Goal: Information Seeking & Learning: Learn about a topic

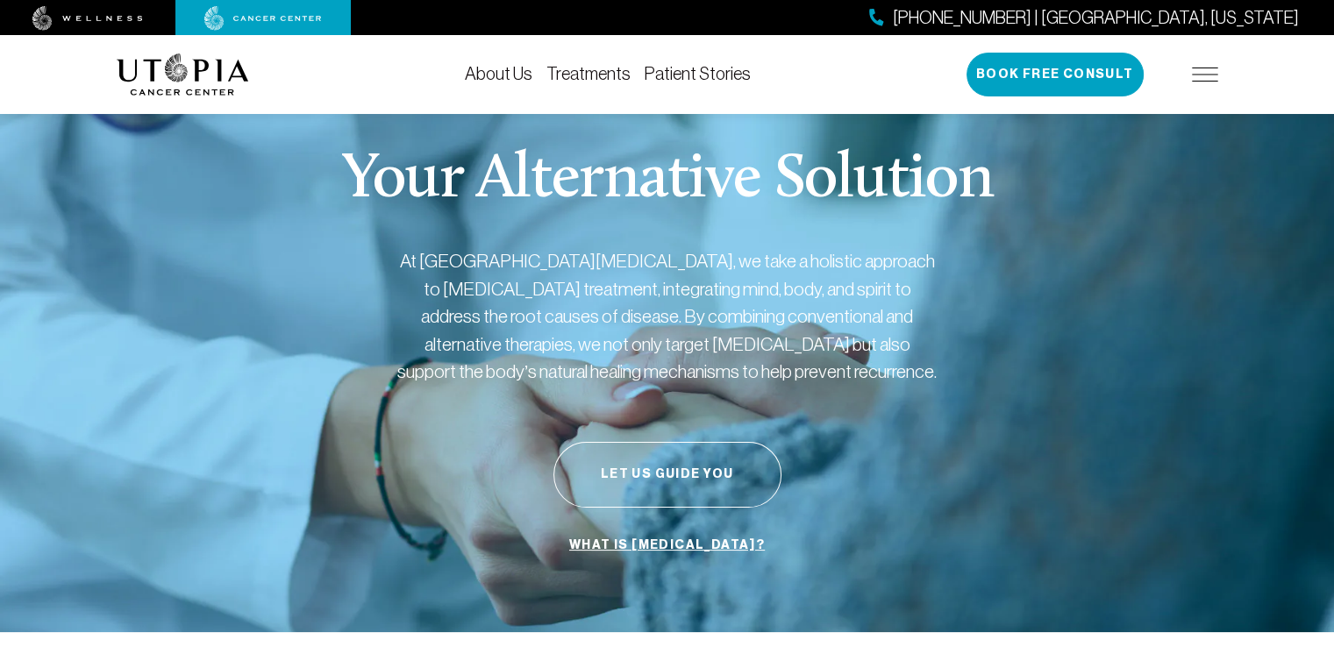
click at [172, 69] on img at bounding box center [183, 74] width 132 height 42
click at [1199, 71] on img at bounding box center [1205, 75] width 26 height 14
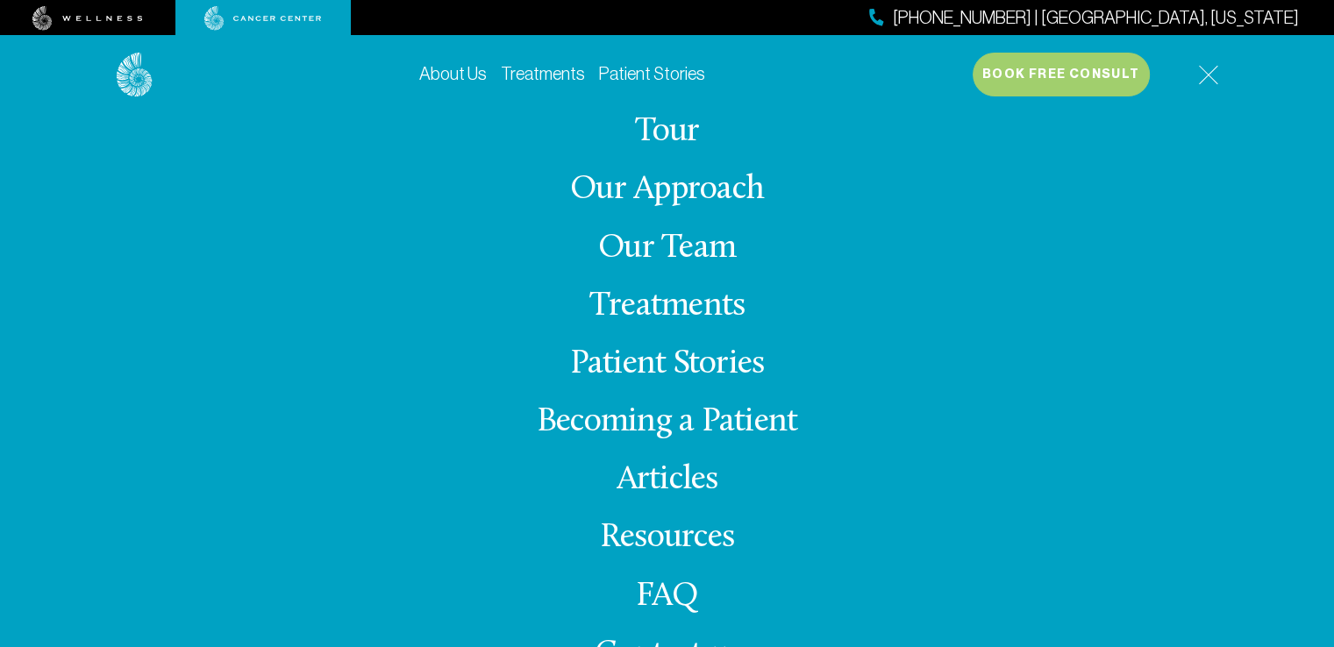
scroll to position [35, 0]
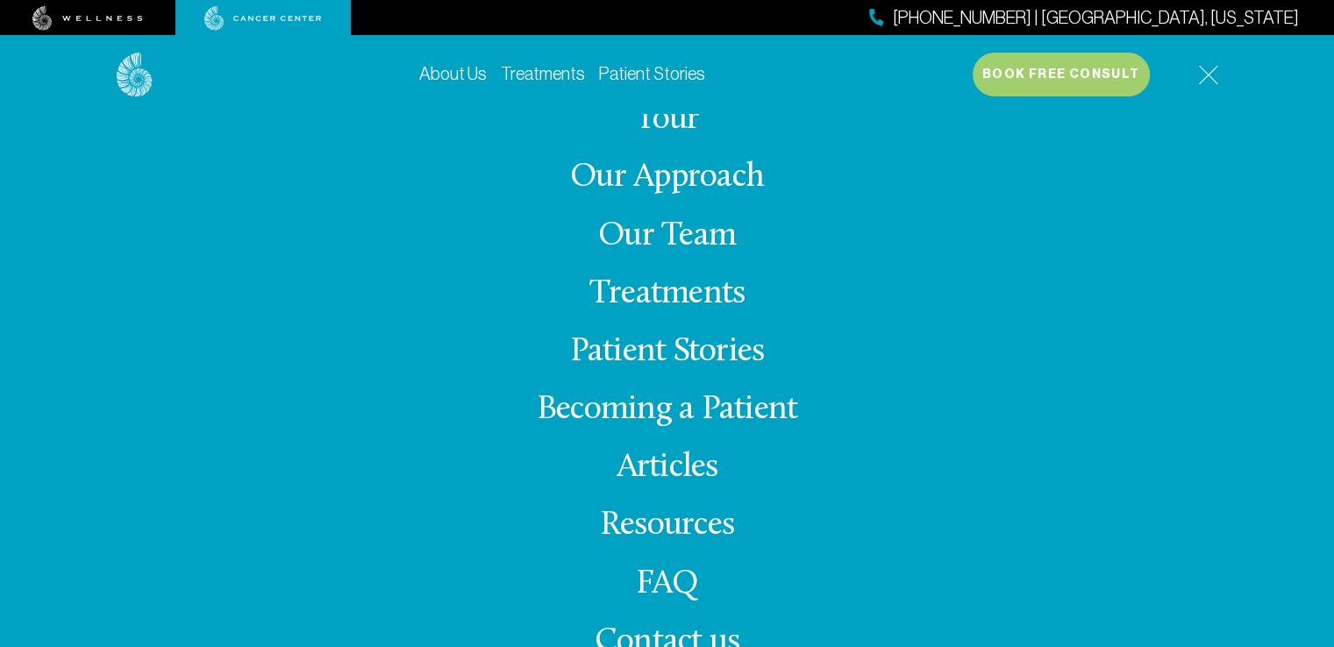
click at [681, 283] on link "Treatments" at bounding box center [666, 294] width 155 height 34
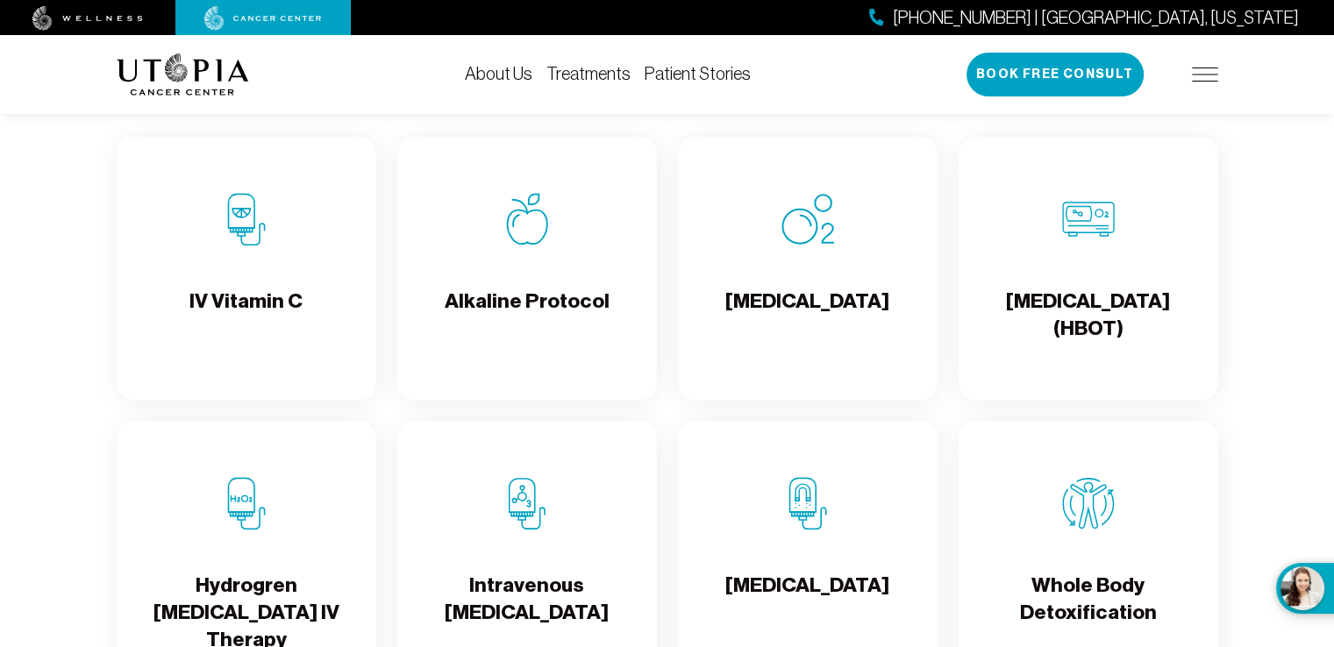
scroll to position [1754, 0]
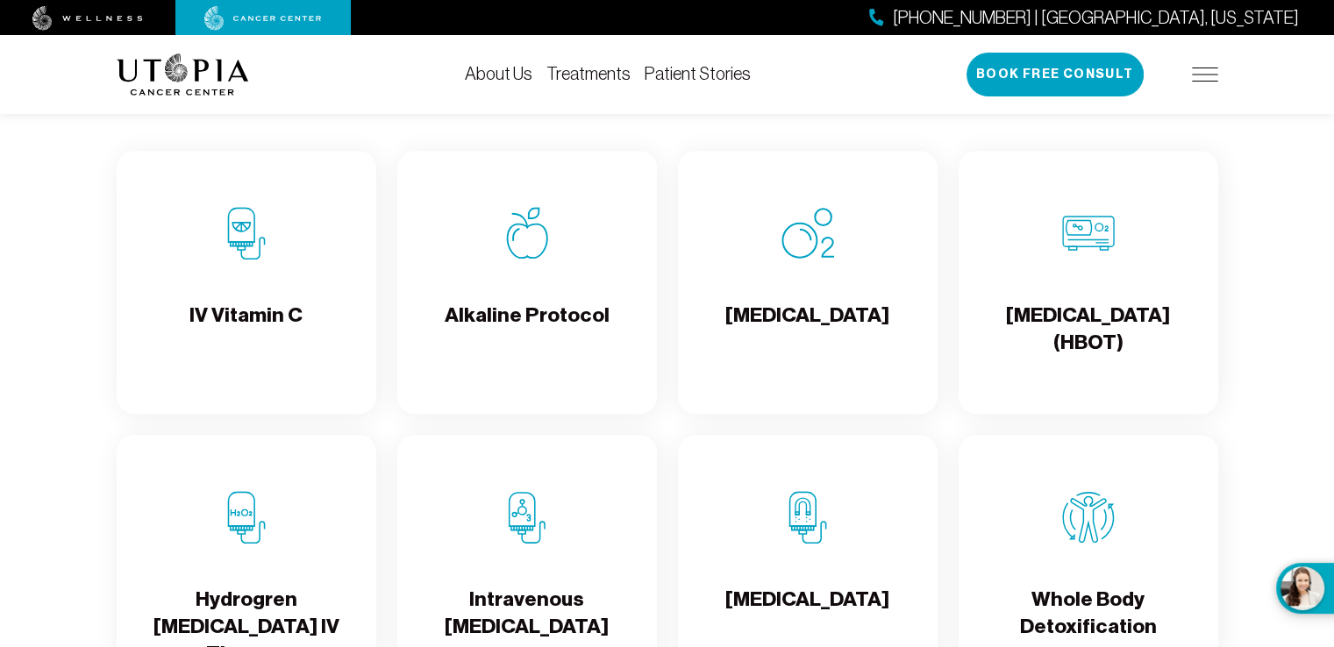
click at [509, 310] on div "Alkaline Protocol" at bounding box center [527, 282] width 260 height 263
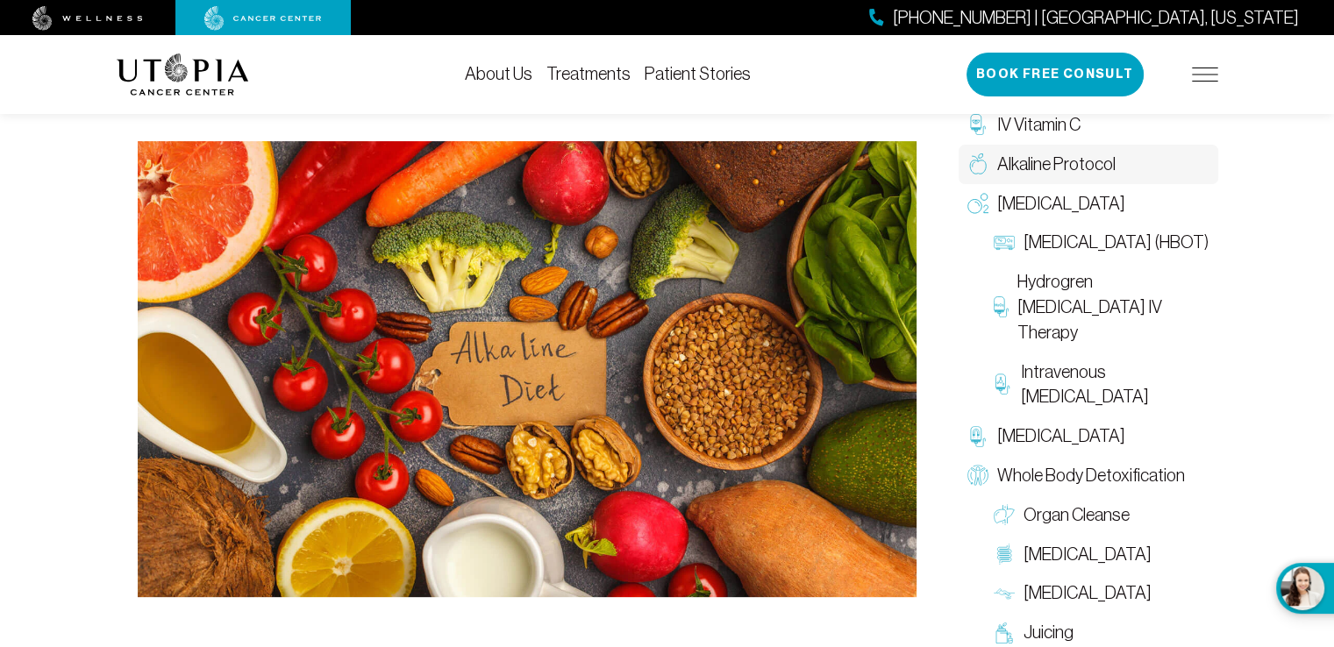
scroll to position [438, 0]
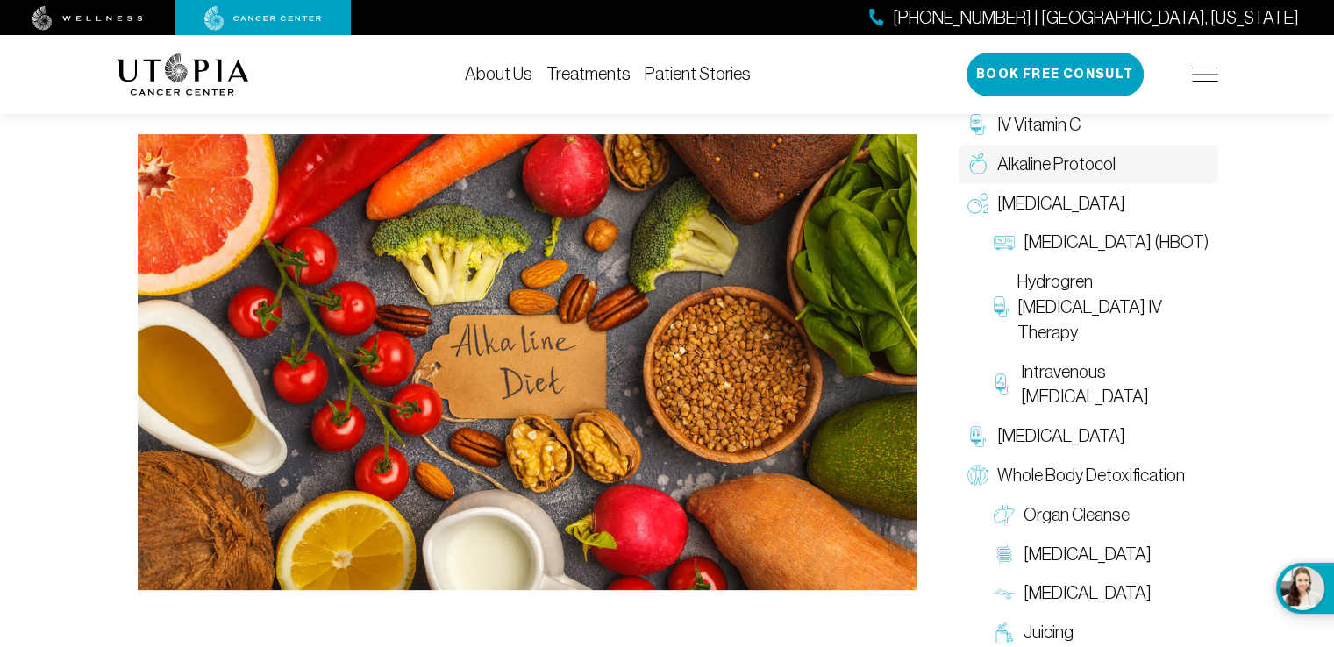
click at [1055, 164] on span "Alkaline Protocol" at bounding box center [1056, 164] width 118 height 25
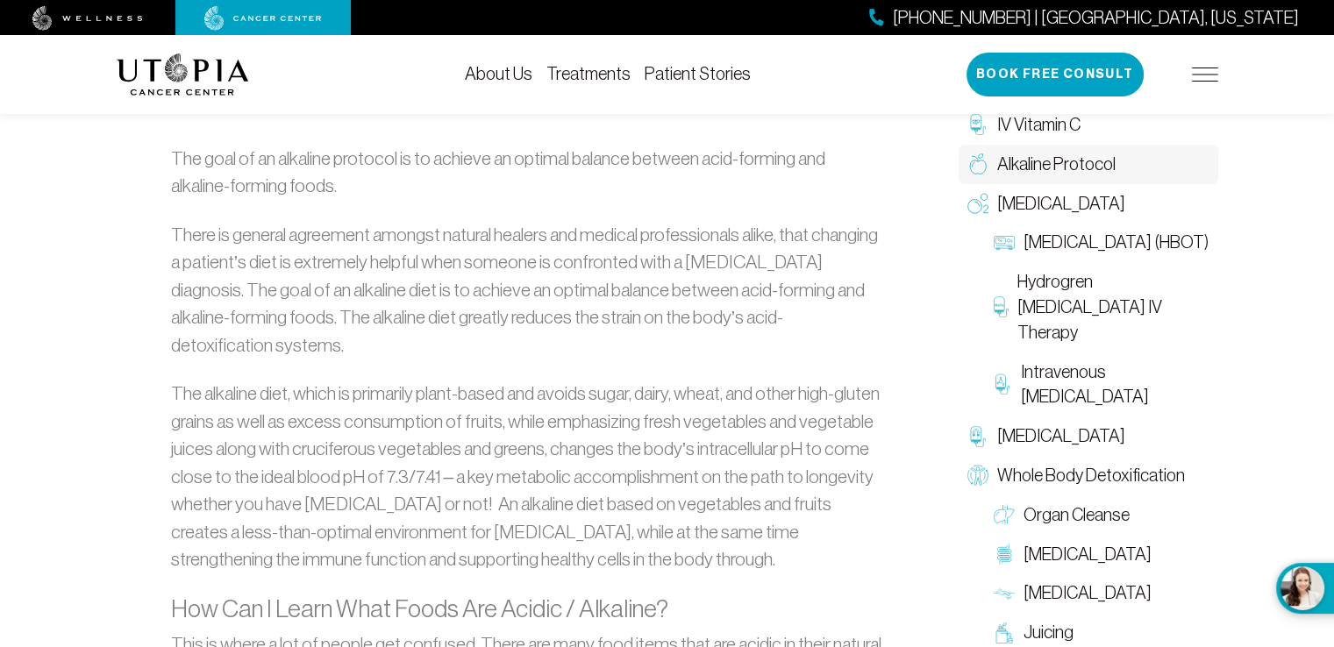
scroll to position [965, 0]
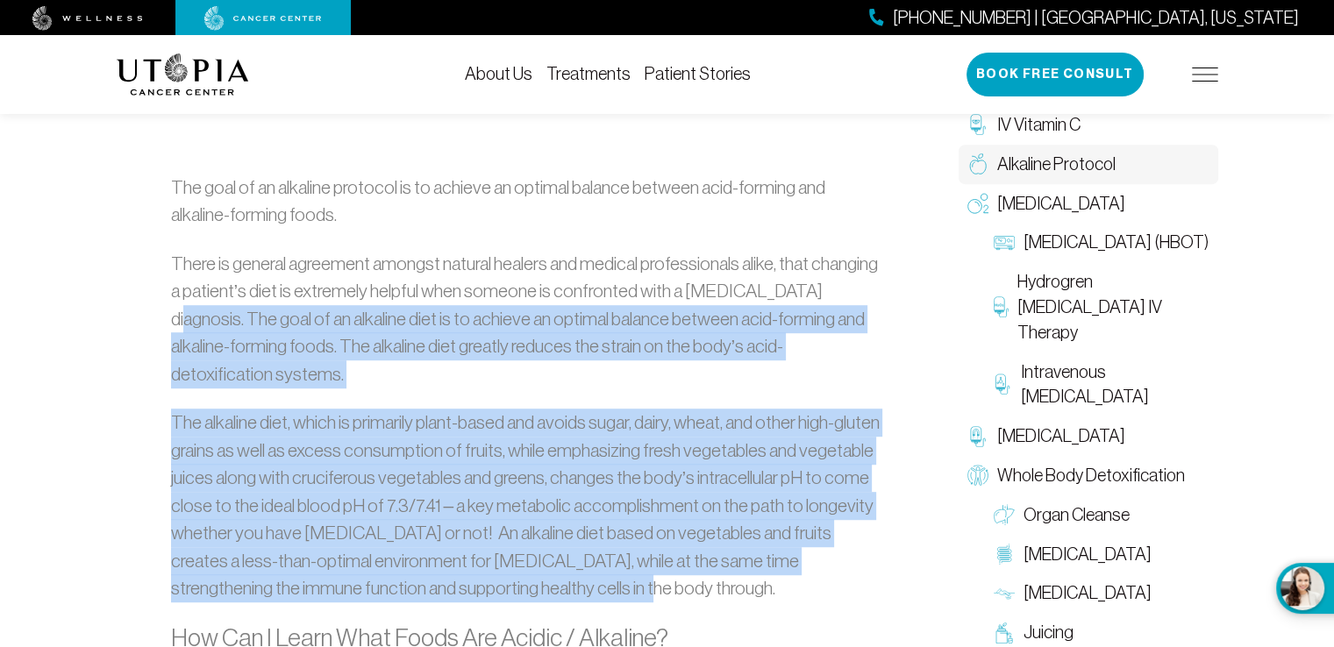
drag, startPoint x: 807, startPoint y: 285, endPoint x: 681, endPoint y: 552, distance: 295.0
copy div "The goal of an alkaline diet is to achieve an optimal balance between acid-form…"
click at [806, 545] on p "The alkaline diet, which is primarily plant-based and avoids sugar, dairy, whea…" at bounding box center [527, 506] width 712 height 194
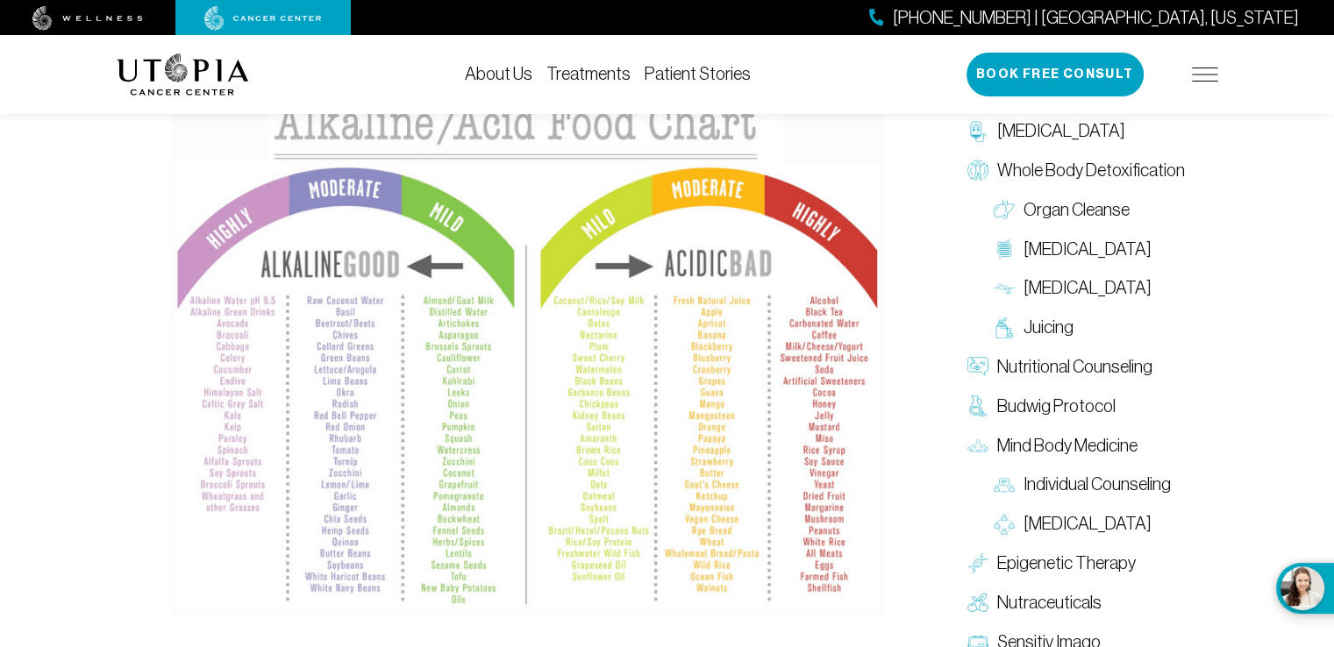
scroll to position [1754, 0]
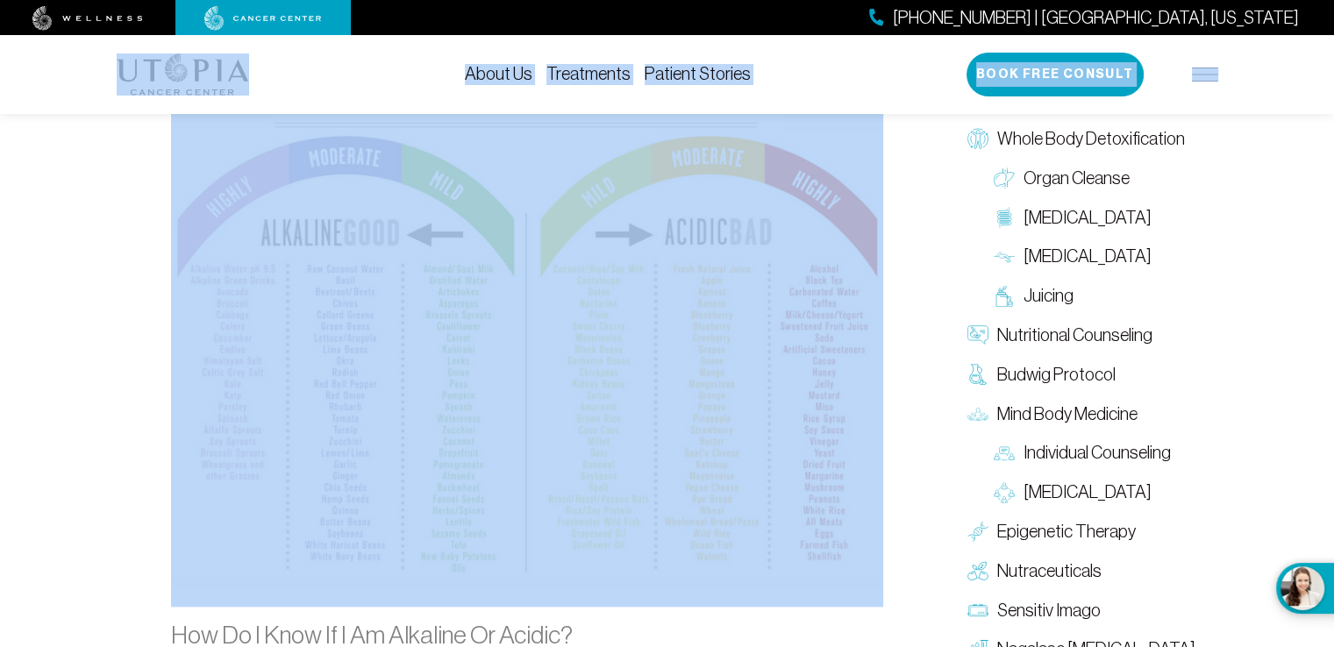
drag, startPoint x: 229, startPoint y: 103, endPoint x: 543, endPoint y: 118, distance: 314.3
click at [543, 117] on div "[PHONE_NUMBER] | [GEOGRAPHIC_DATA], [US_STATE] About Us Treatments Patient Stor…" at bounding box center [667, 471] width 1334 height 4292
click at [530, 128] on img at bounding box center [527, 318] width 712 height 535
drag, startPoint x: 489, startPoint y: 139, endPoint x: 614, endPoint y: 104, distance: 129.4
click at [488, 139] on img at bounding box center [527, 318] width 712 height 535
